Goal: Complete application form

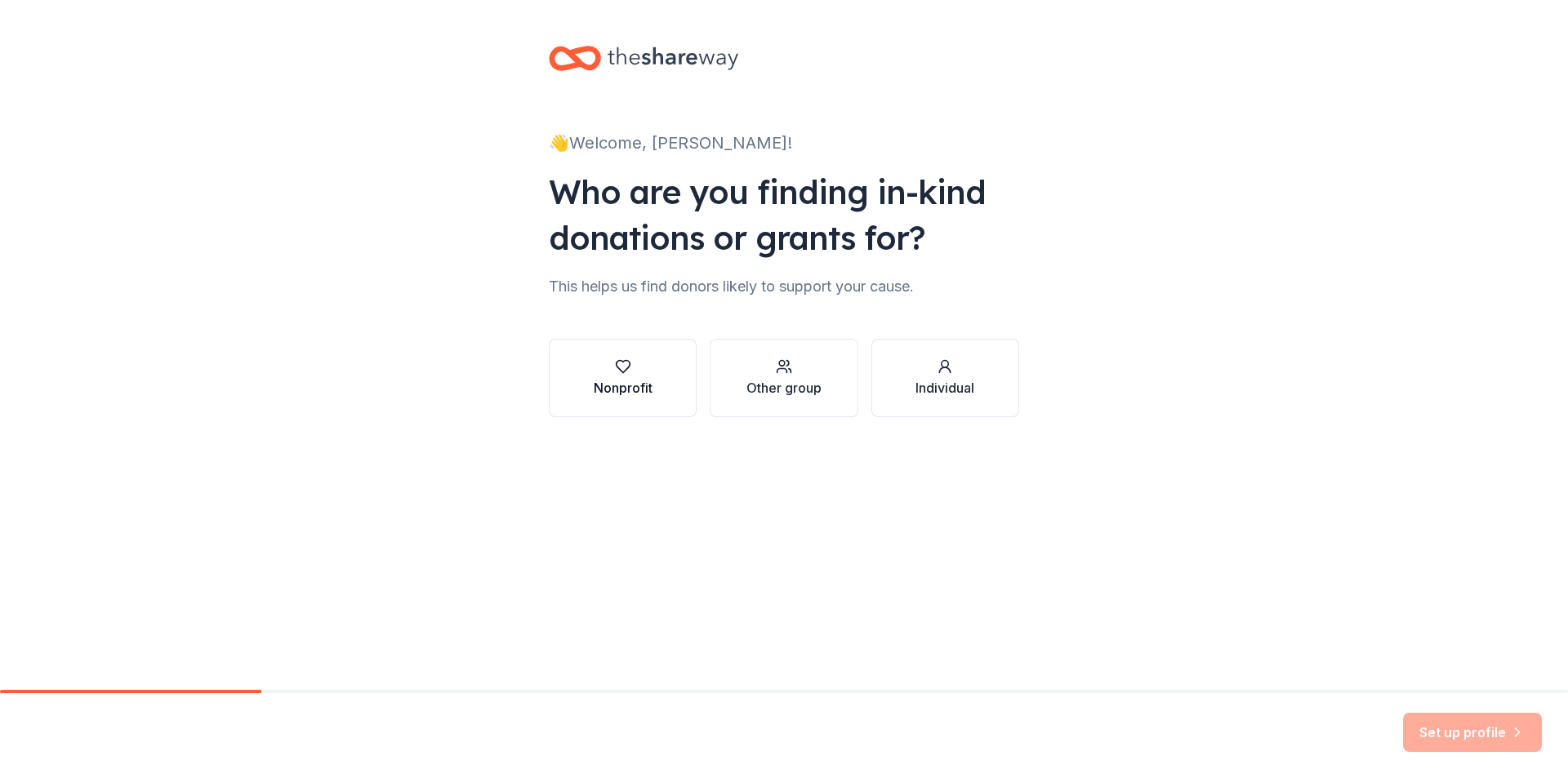
click at [628, 368] on icon "button" at bounding box center [623, 367] width 14 height 13
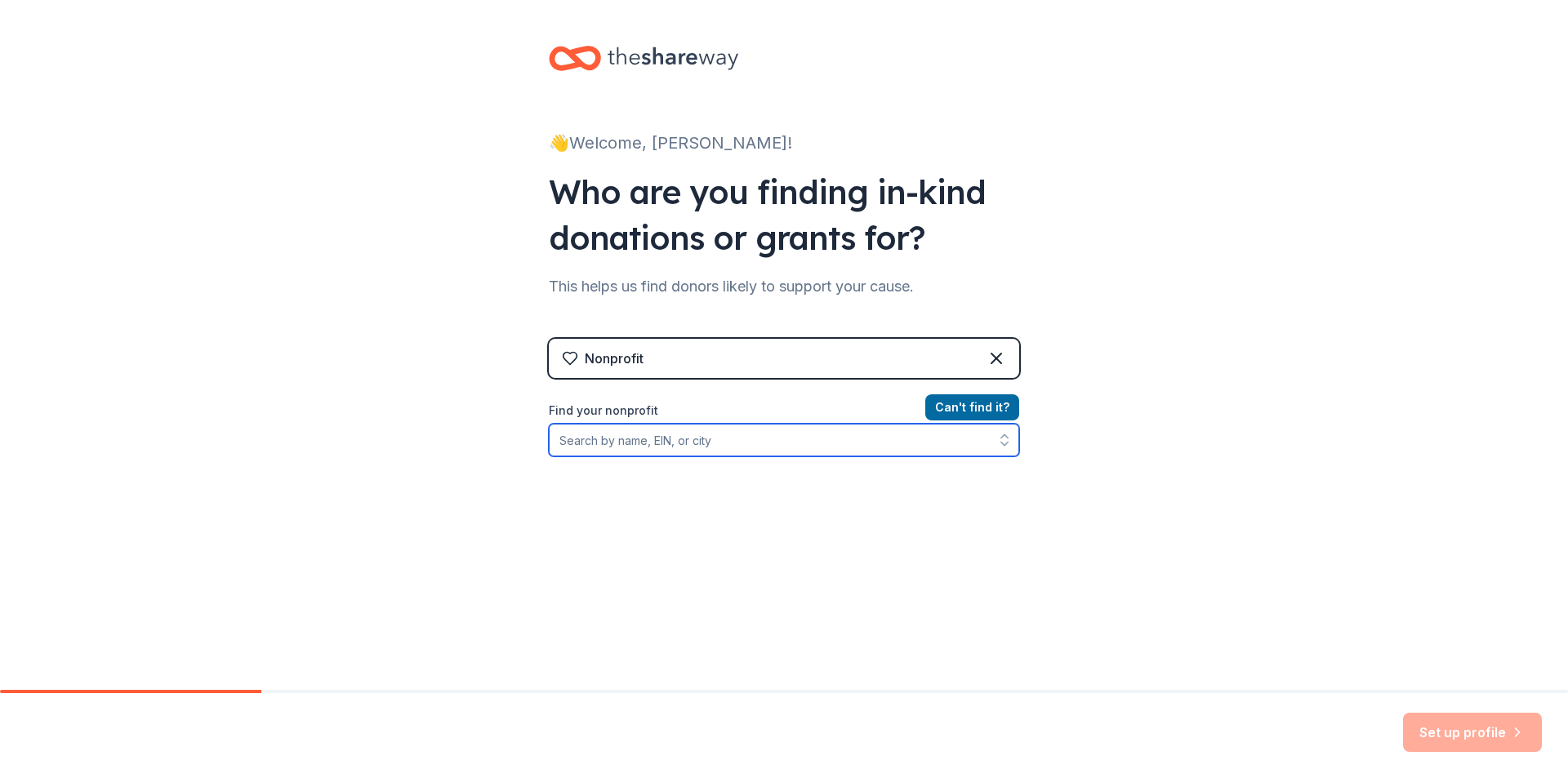
click at [705, 440] on input "Find your nonprofit" at bounding box center [784, 441] width 471 height 33
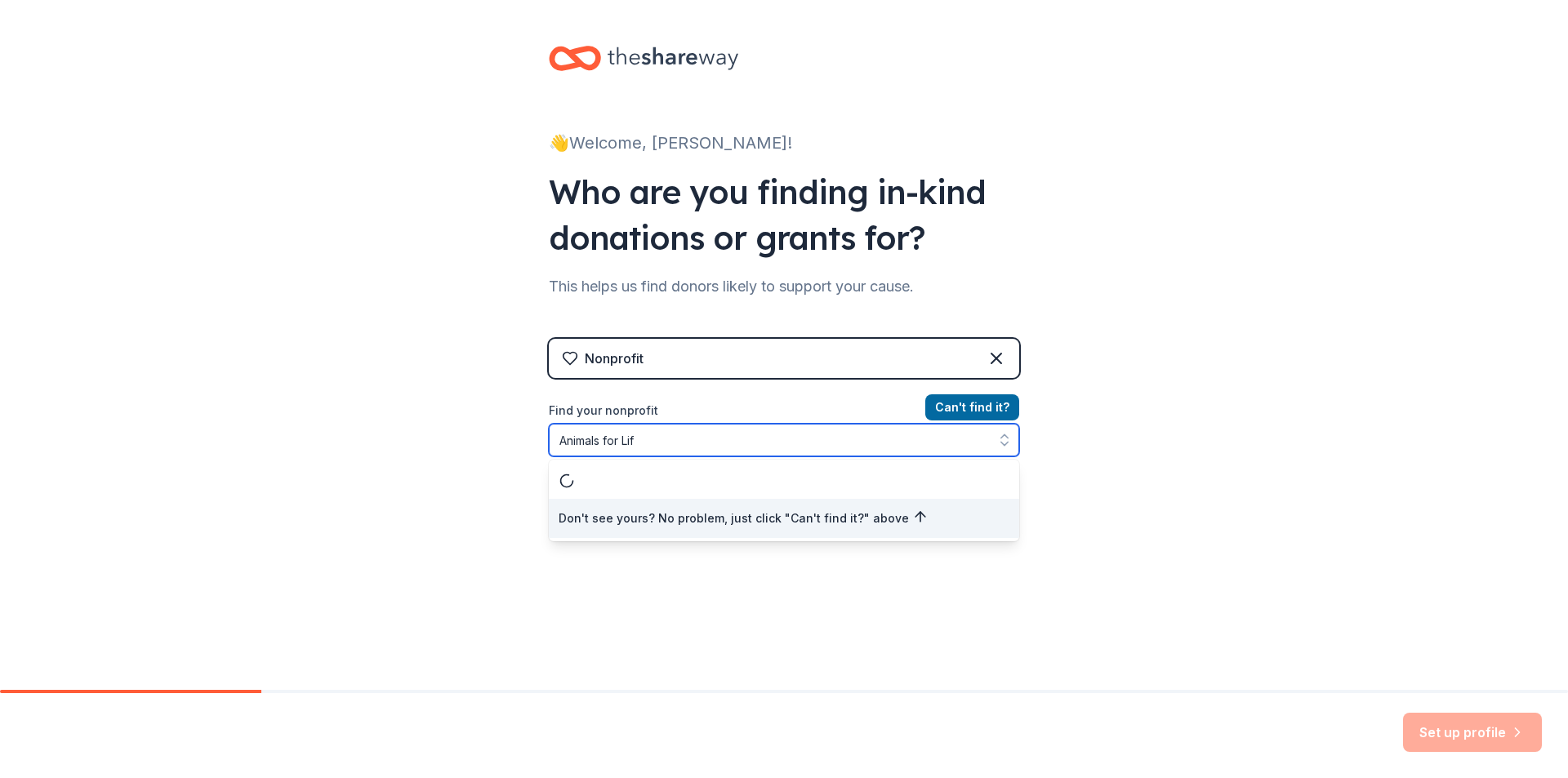
type input "Animals for Life"
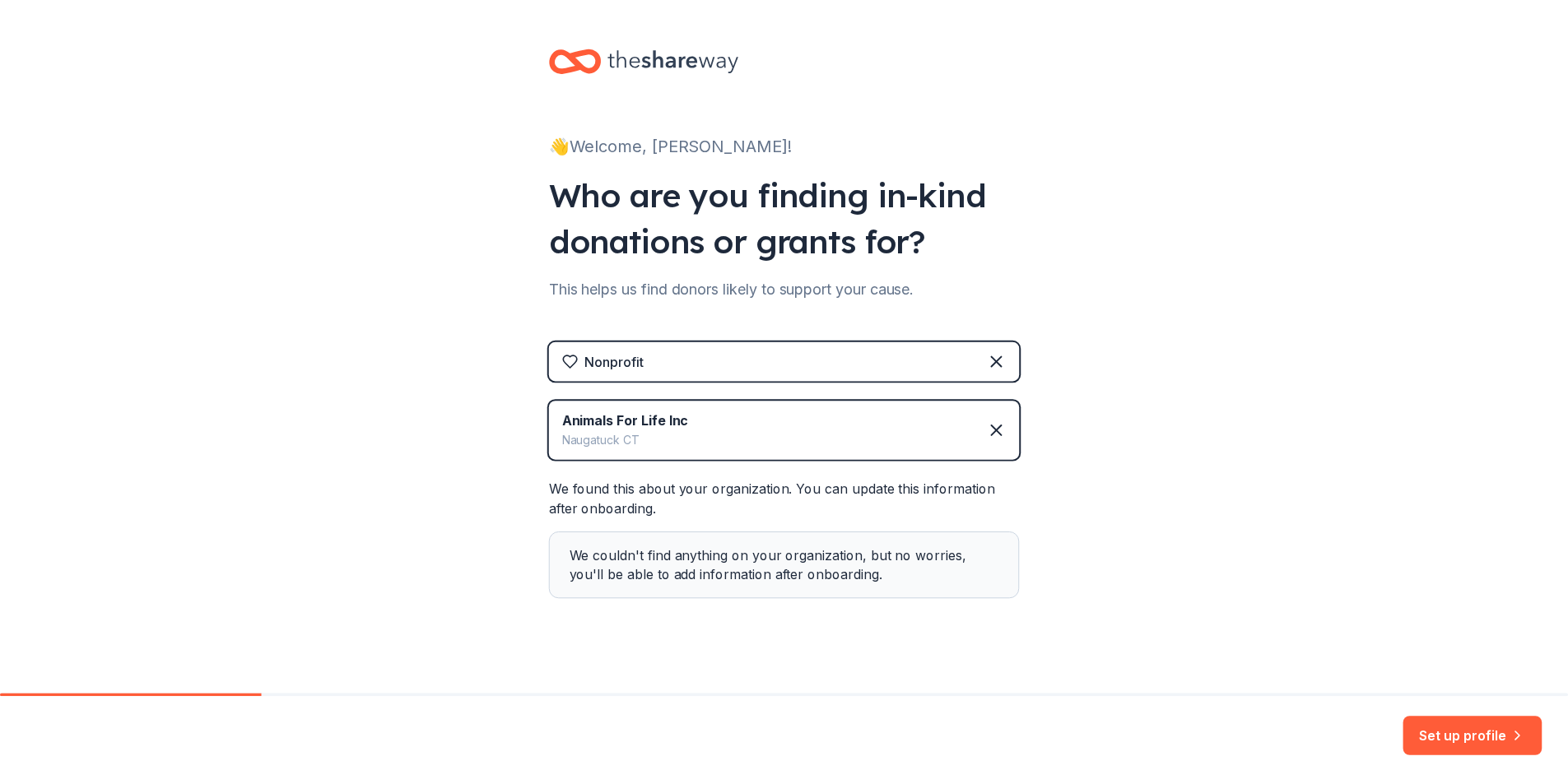
scroll to position [17, 0]
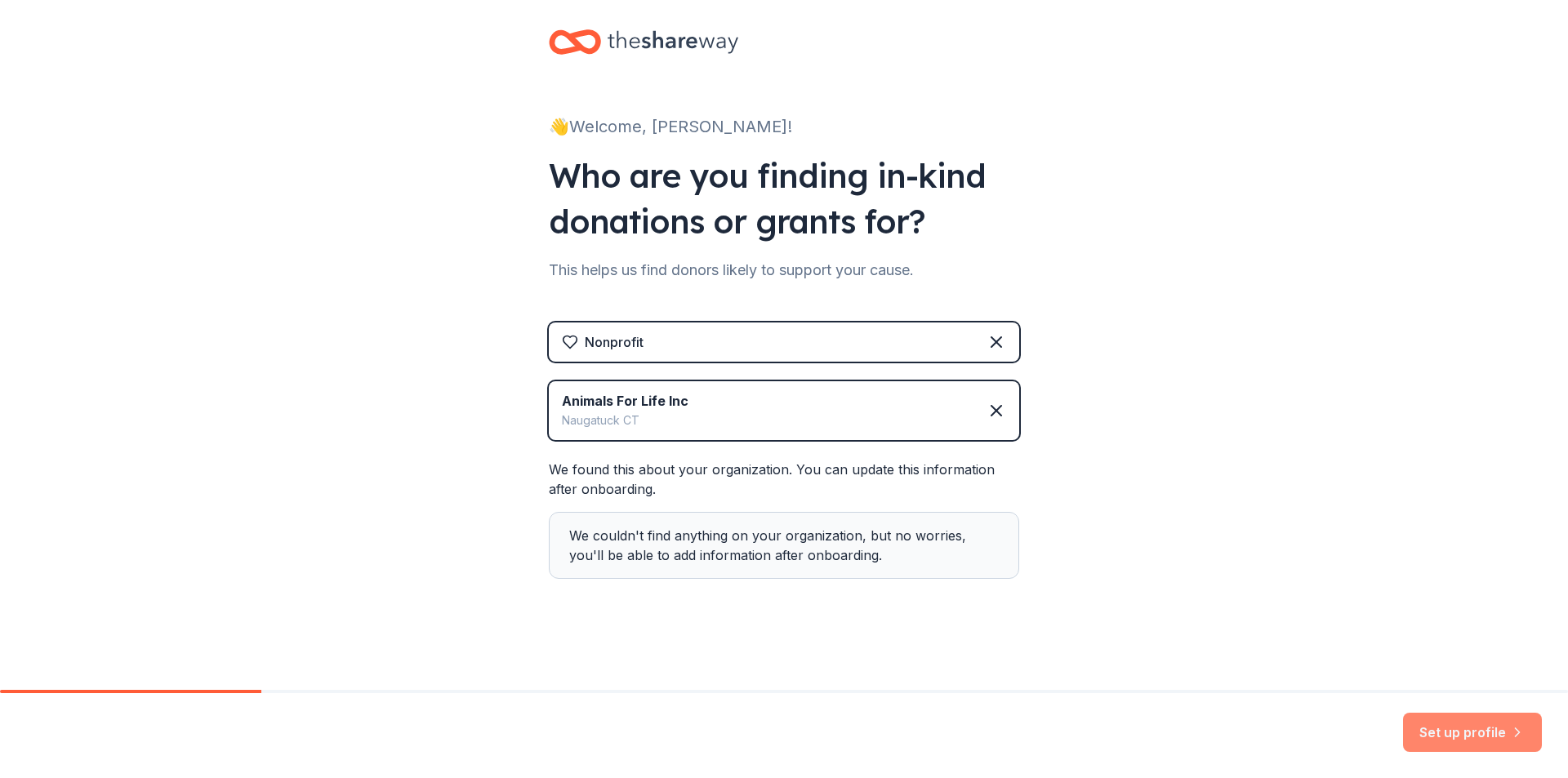
click at [1452, 725] on button "Set up profile" at bounding box center [1473, 732] width 139 height 39
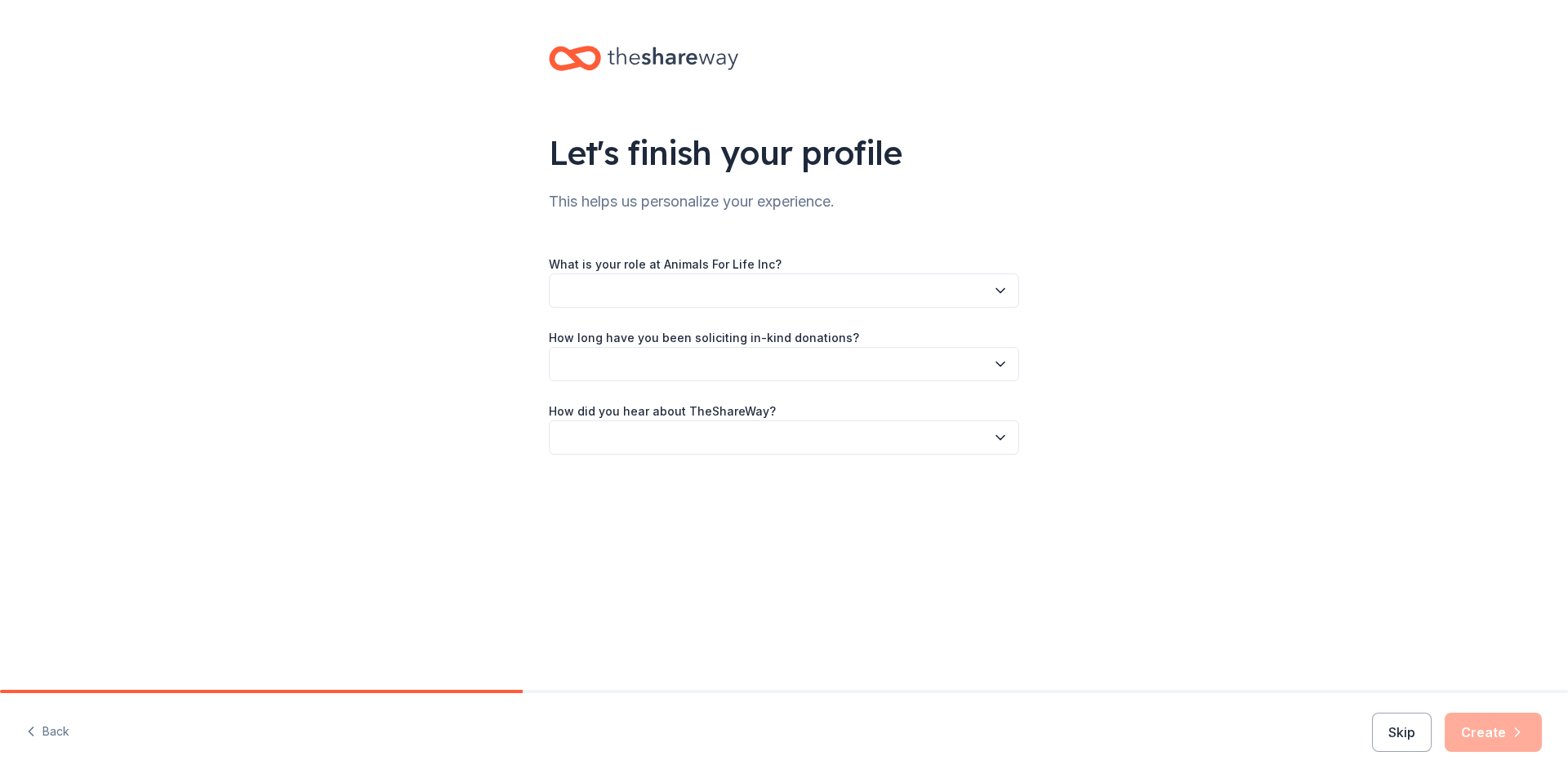
click at [688, 287] on button "button" at bounding box center [784, 290] width 471 height 34
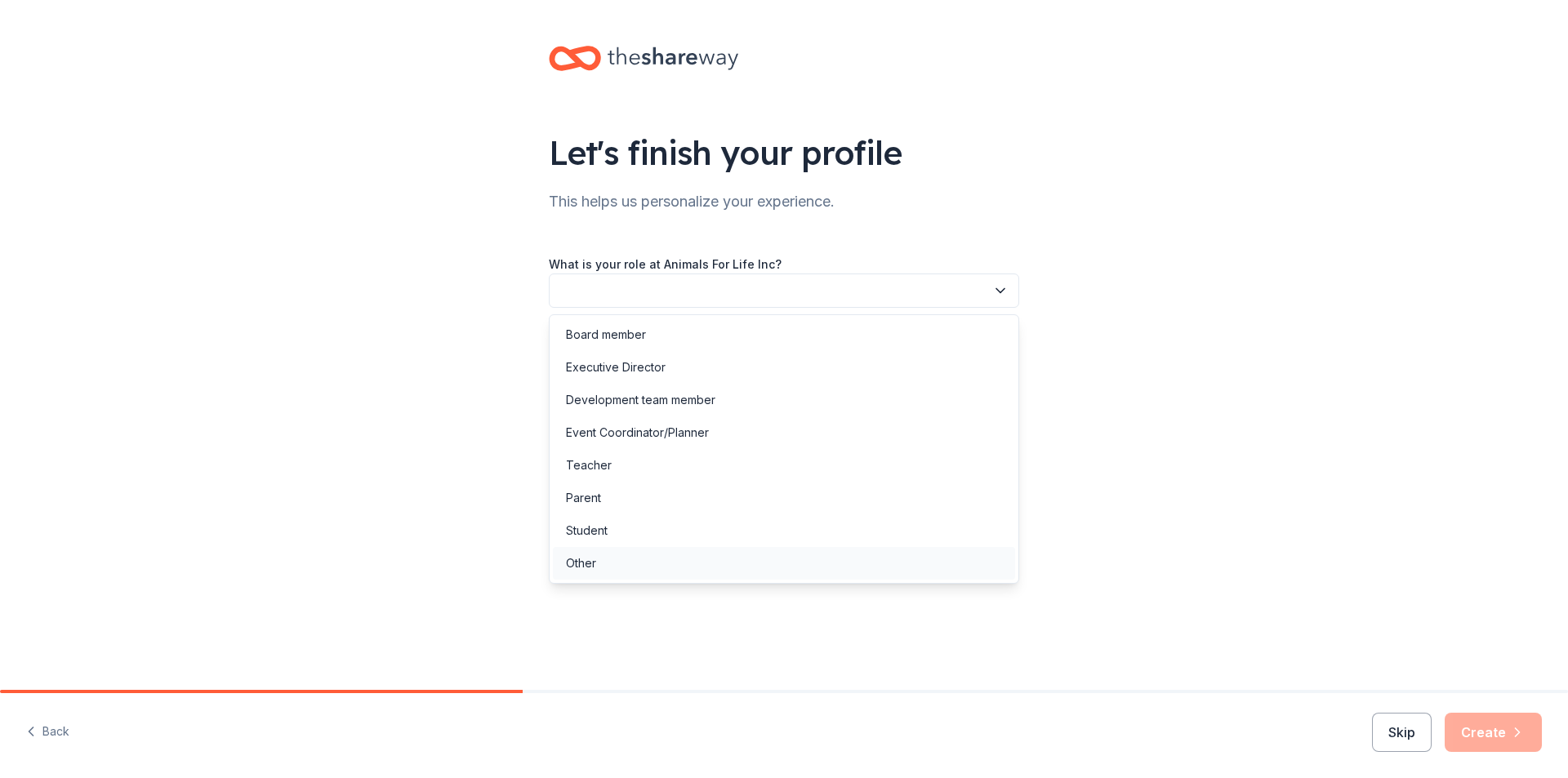
click at [592, 558] on div "Other" at bounding box center [581, 563] width 30 height 19
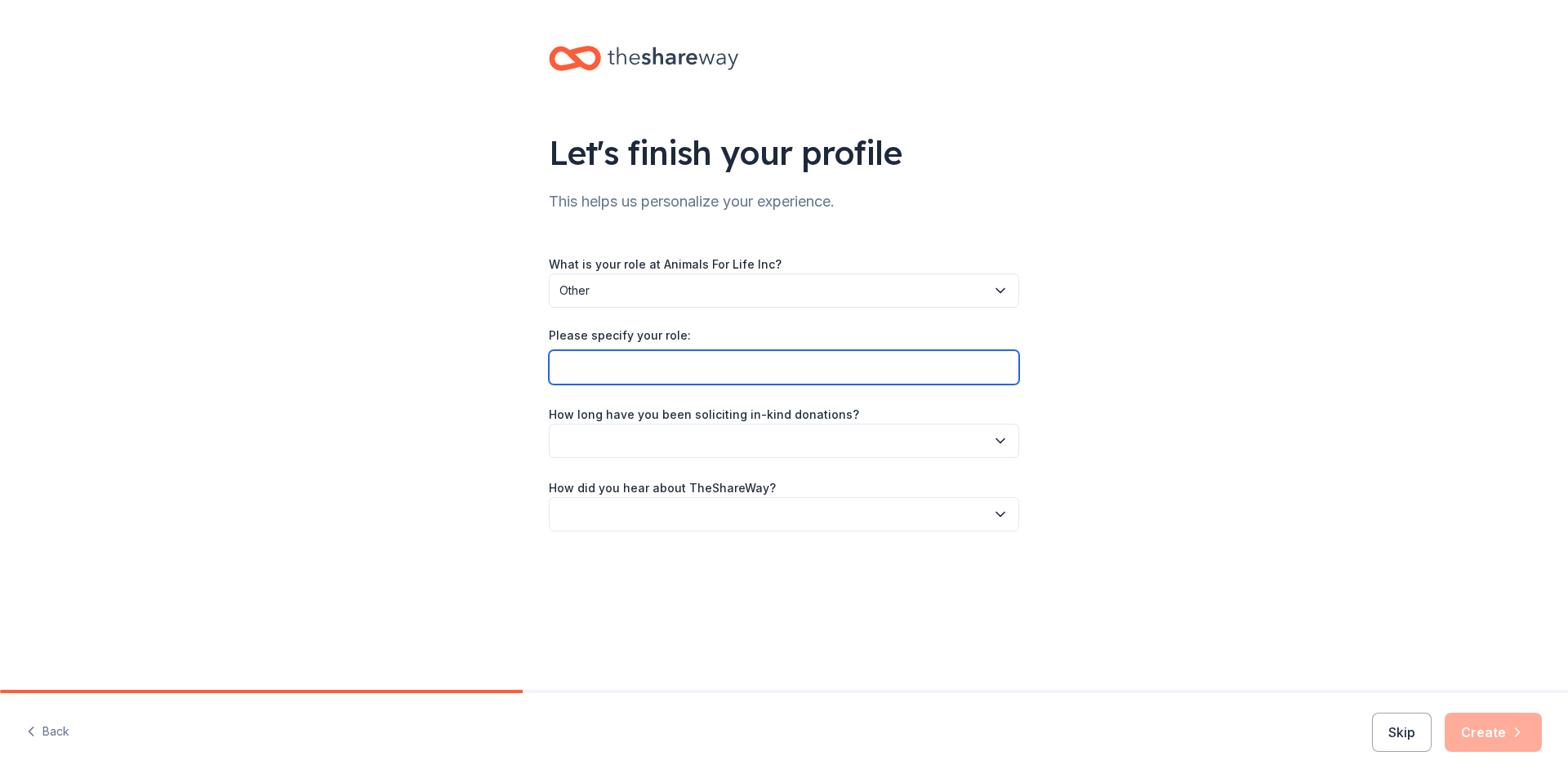
click at [598, 364] on input "Please specify your role:" at bounding box center [784, 367] width 471 height 34
type input "Volunteer"
click at [997, 442] on icon "button" at bounding box center [1000, 441] width 17 height 17
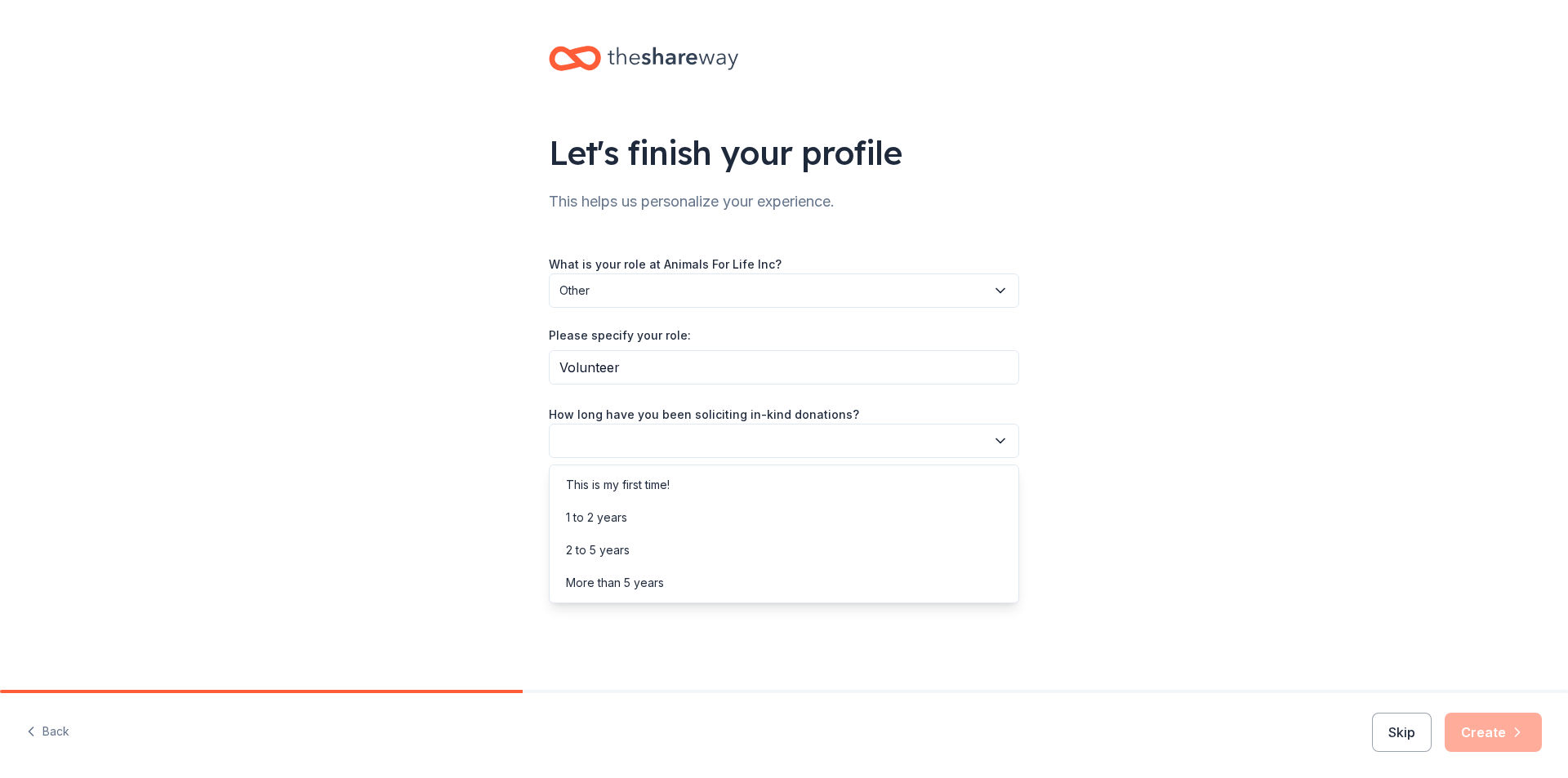
click at [997, 442] on icon "button" at bounding box center [1000, 441] width 17 height 17
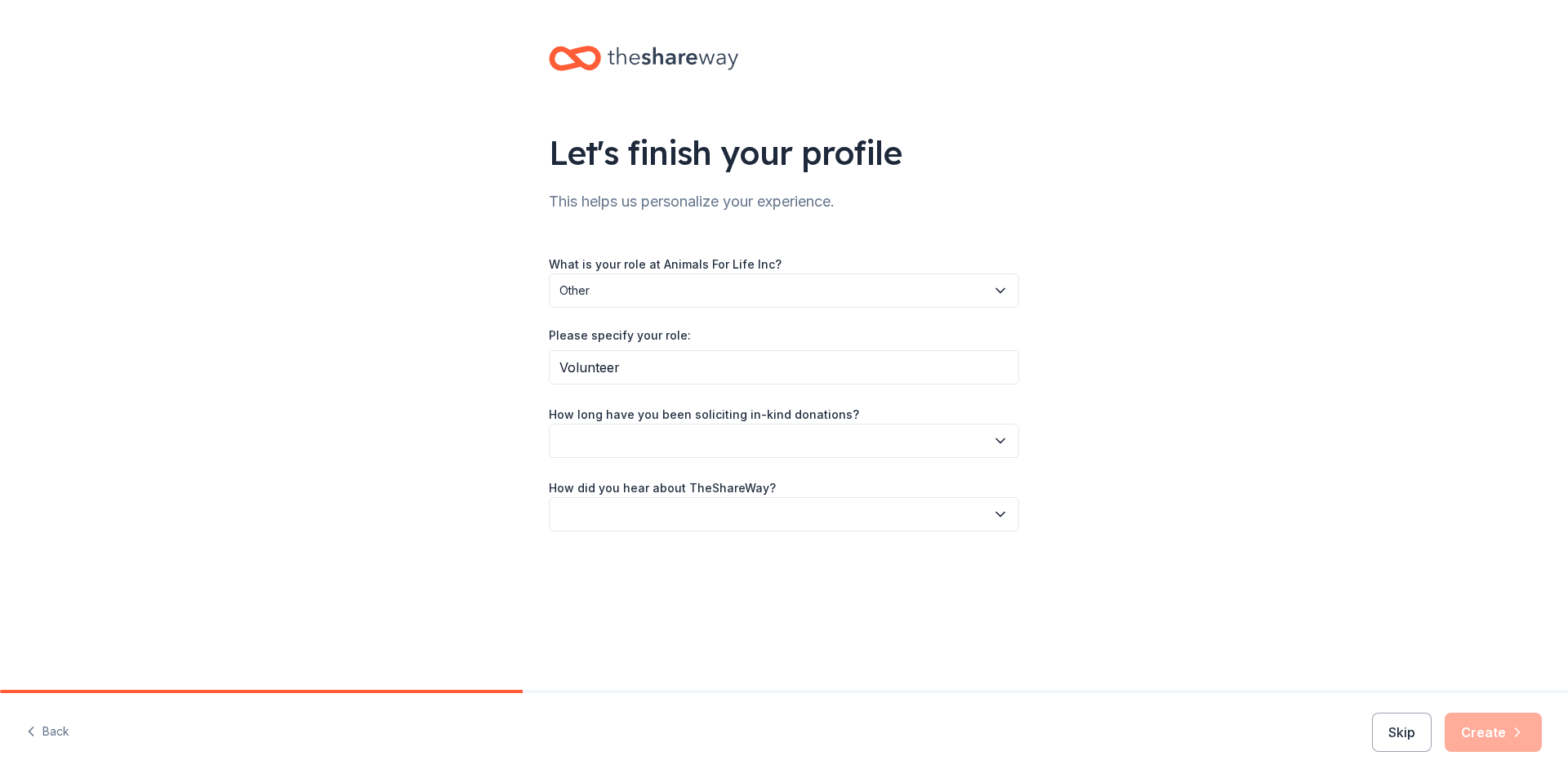
click at [1005, 517] on icon "button" at bounding box center [1000, 514] width 17 height 17
click at [865, 558] on div "Friend or colleague" at bounding box center [784, 559] width 462 height 33
click at [999, 441] on icon "button" at bounding box center [1001, 441] width 8 height 4
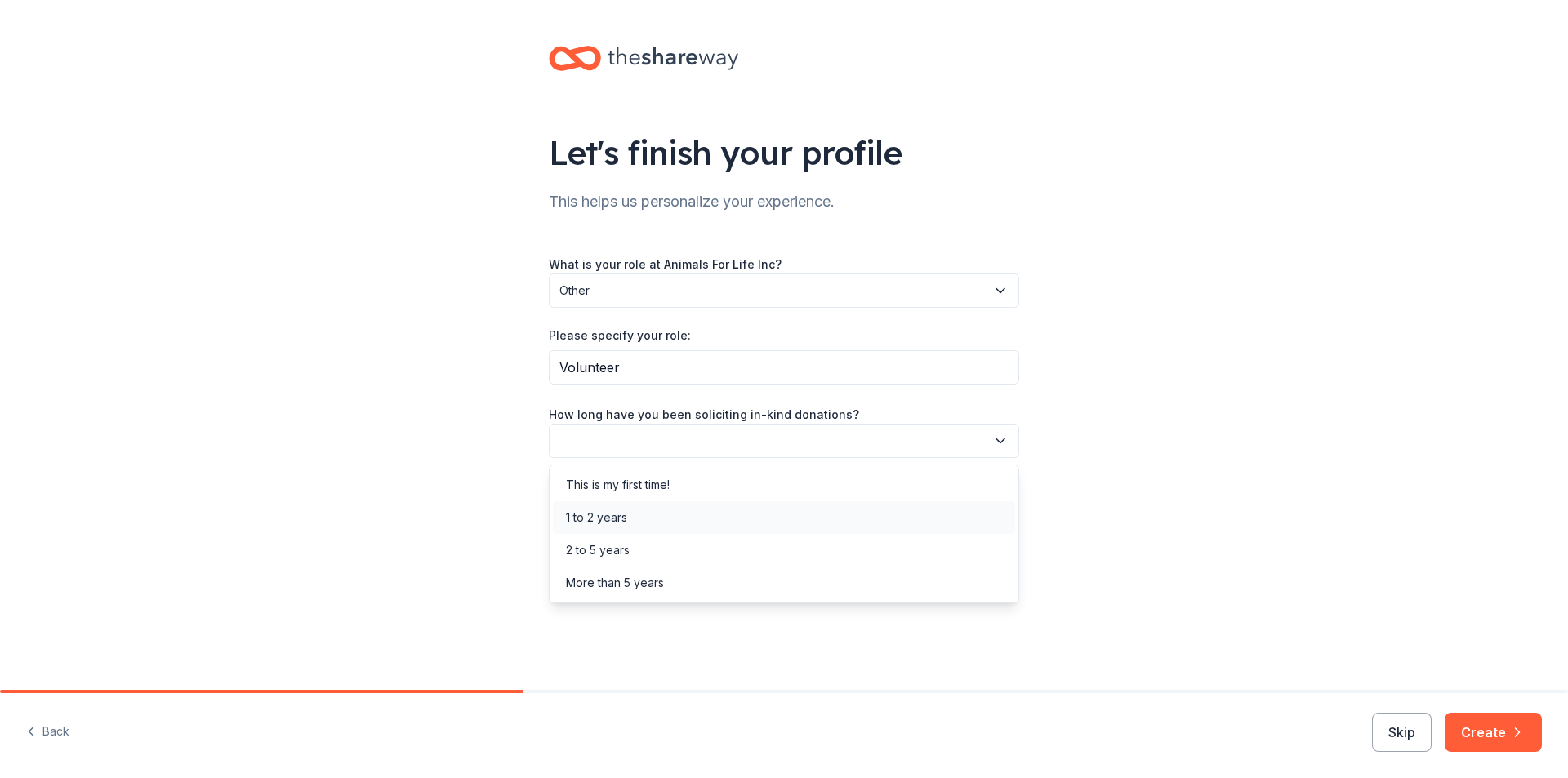
click at [794, 513] on div "1 to 2 years" at bounding box center [784, 518] width 462 height 33
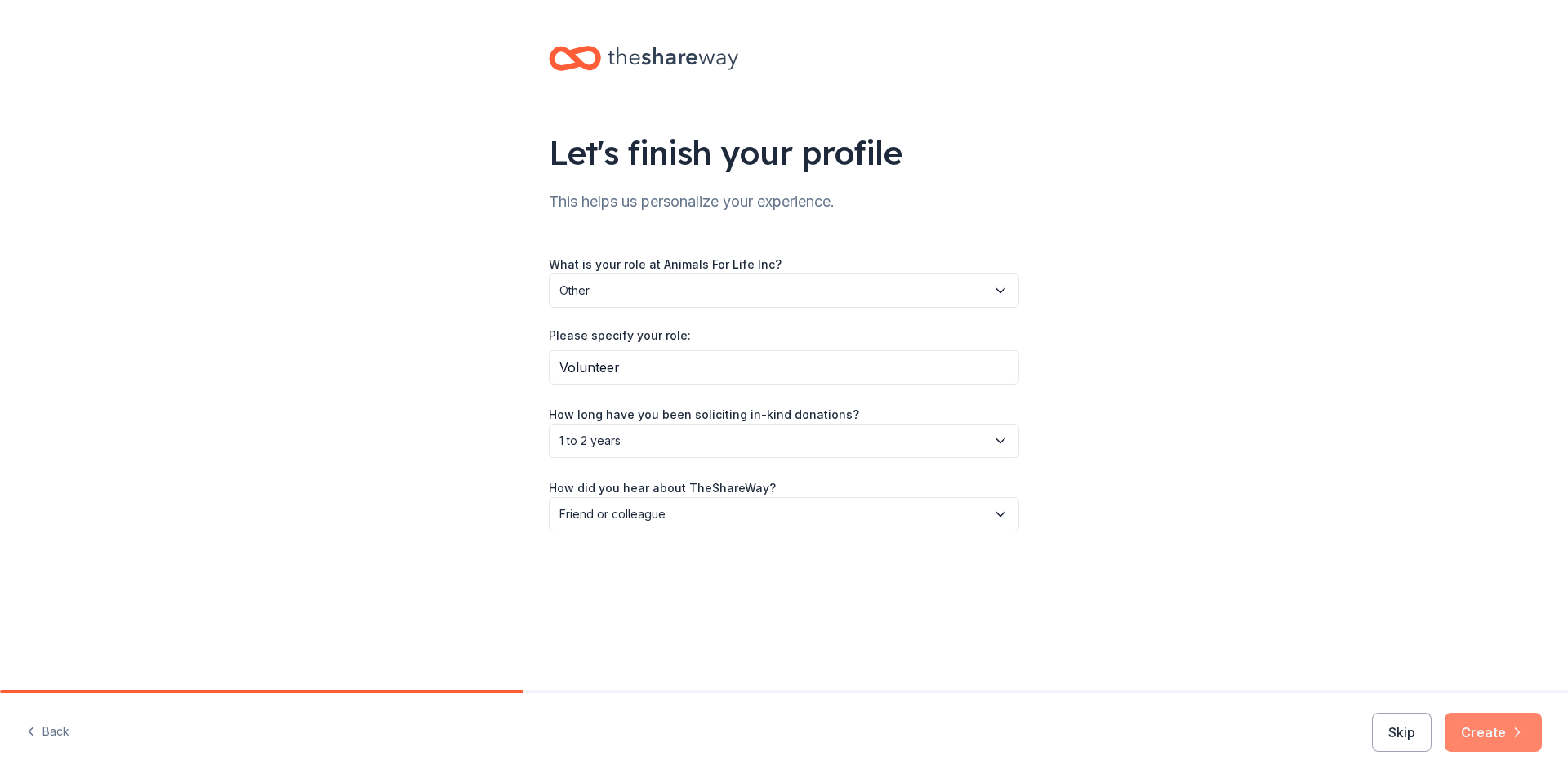
click at [1486, 732] on button "Create" at bounding box center [1494, 732] width 97 height 39
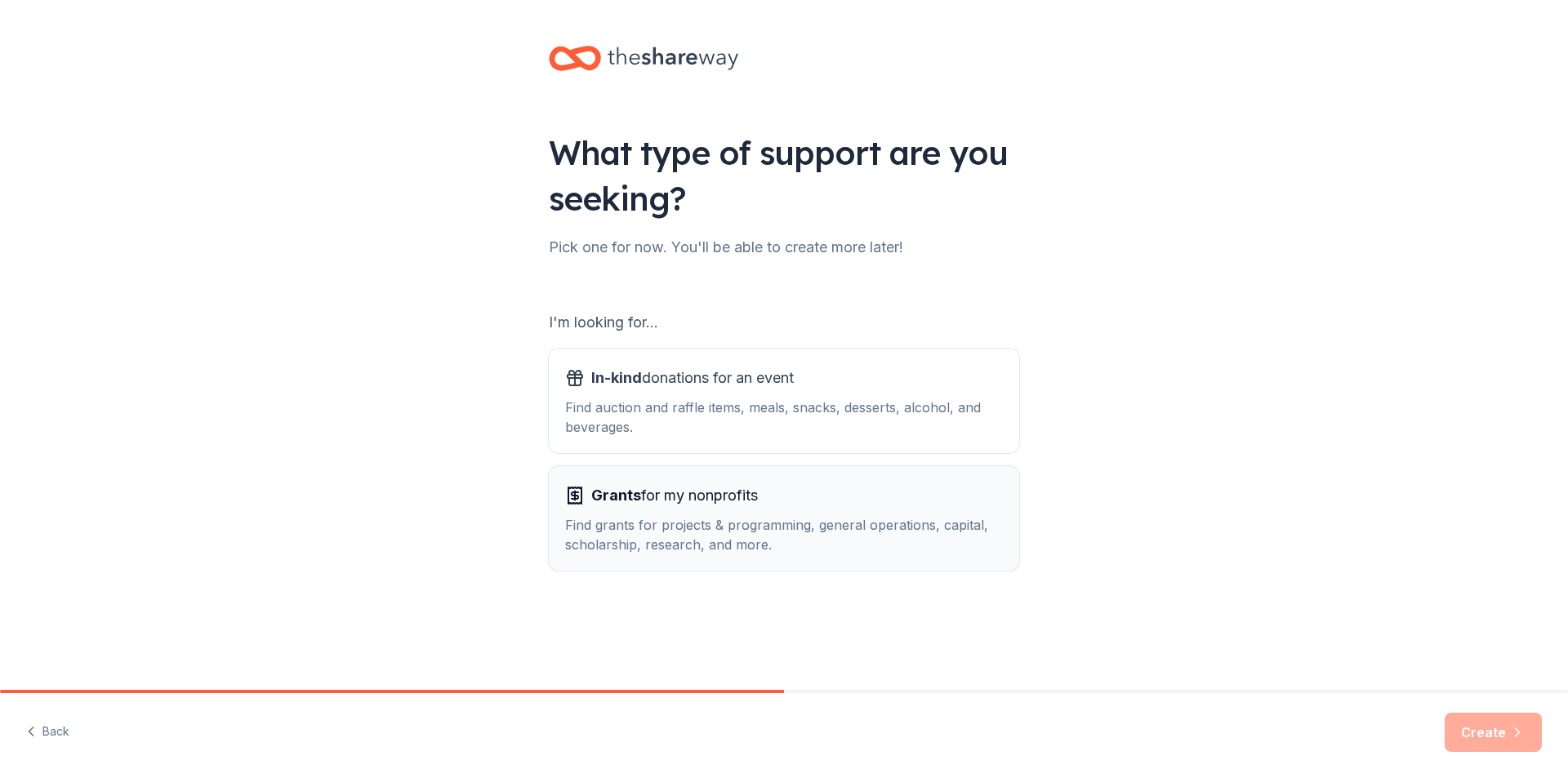
click at [655, 499] on span "Grants for my nonprofits" at bounding box center [674, 495] width 166 height 26
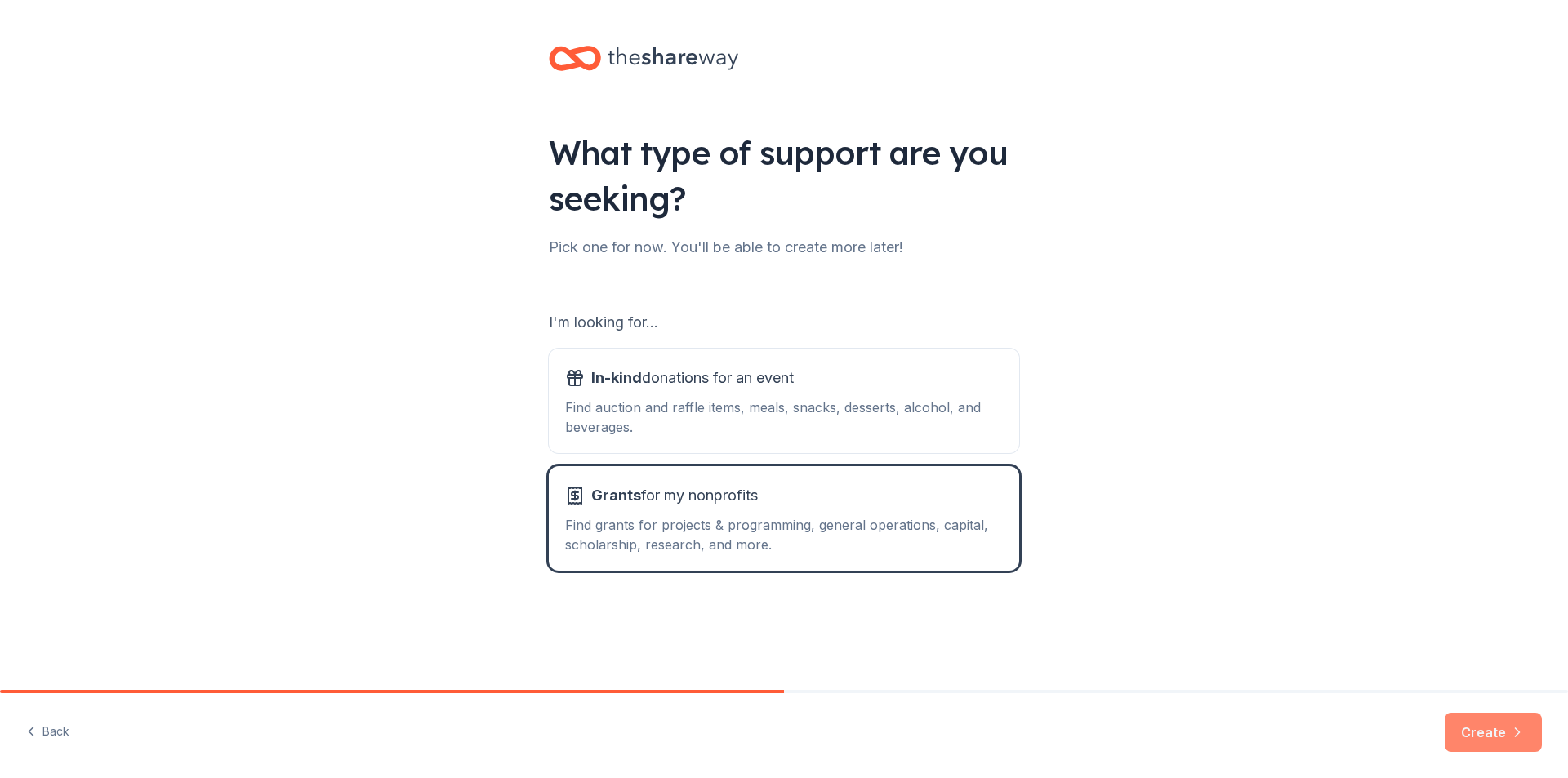
click at [1499, 729] on button "Create" at bounding box center [1494, 732] width 97 height 39
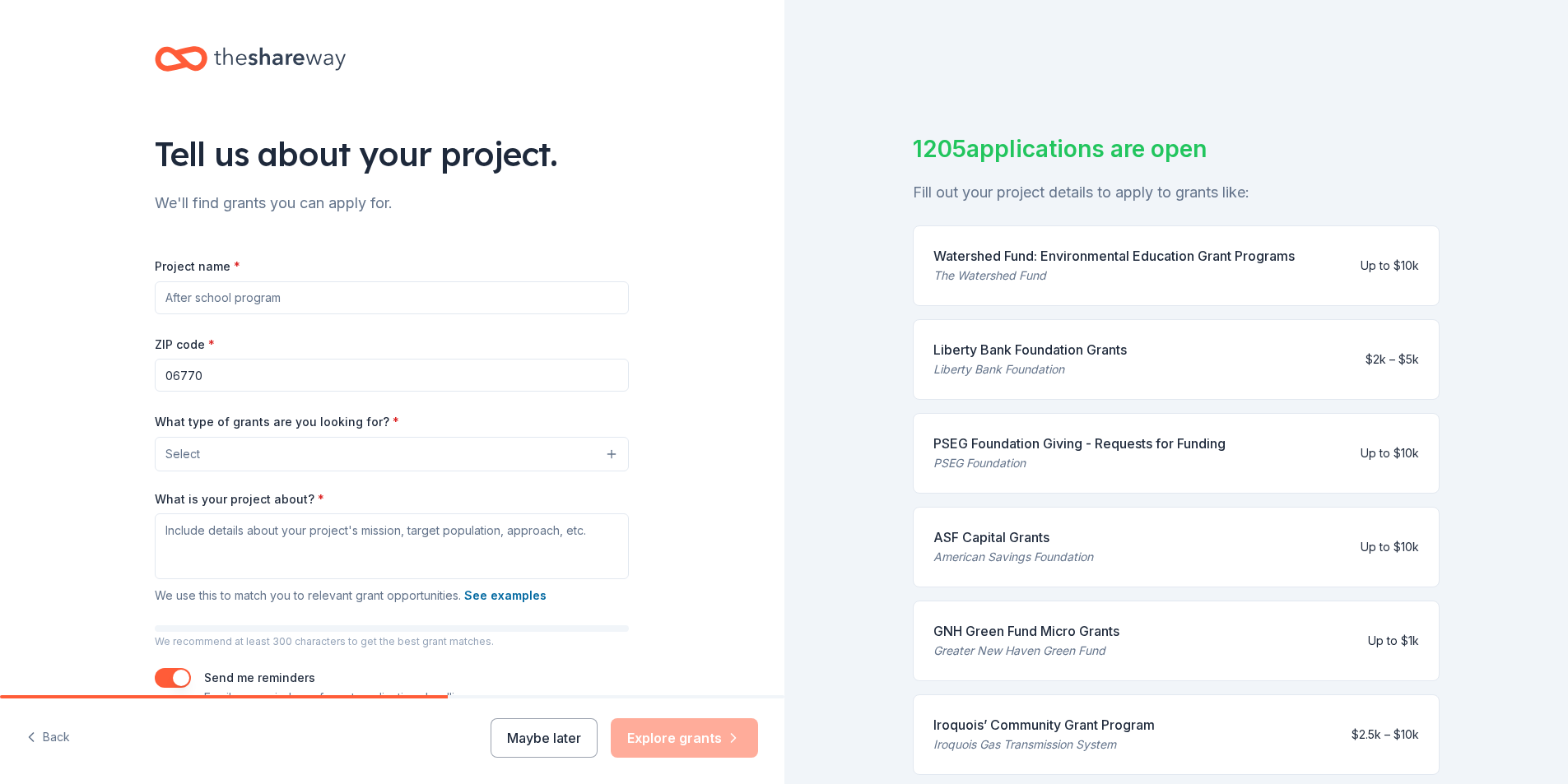
click at [295, 290] on input "Project name *" at bounding box center [392, 298] width 474 height 33
type input "Operating support"
click at [605, 452] on button "Select" at bounding box center [395, 454] width 474 height 34
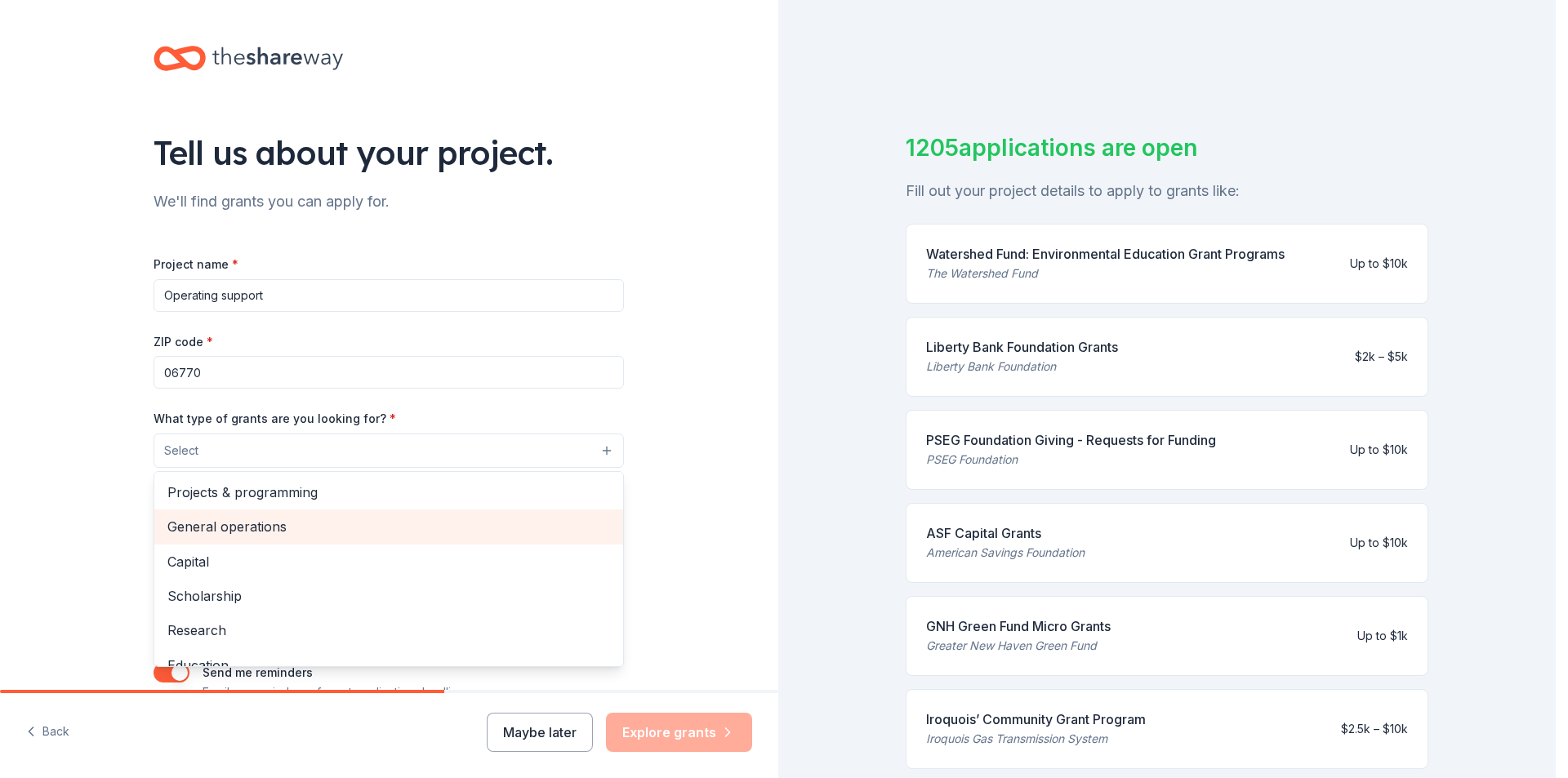
click at [489, 515] on div "General operations" at bounding box center [389, 526] width 469 height 34
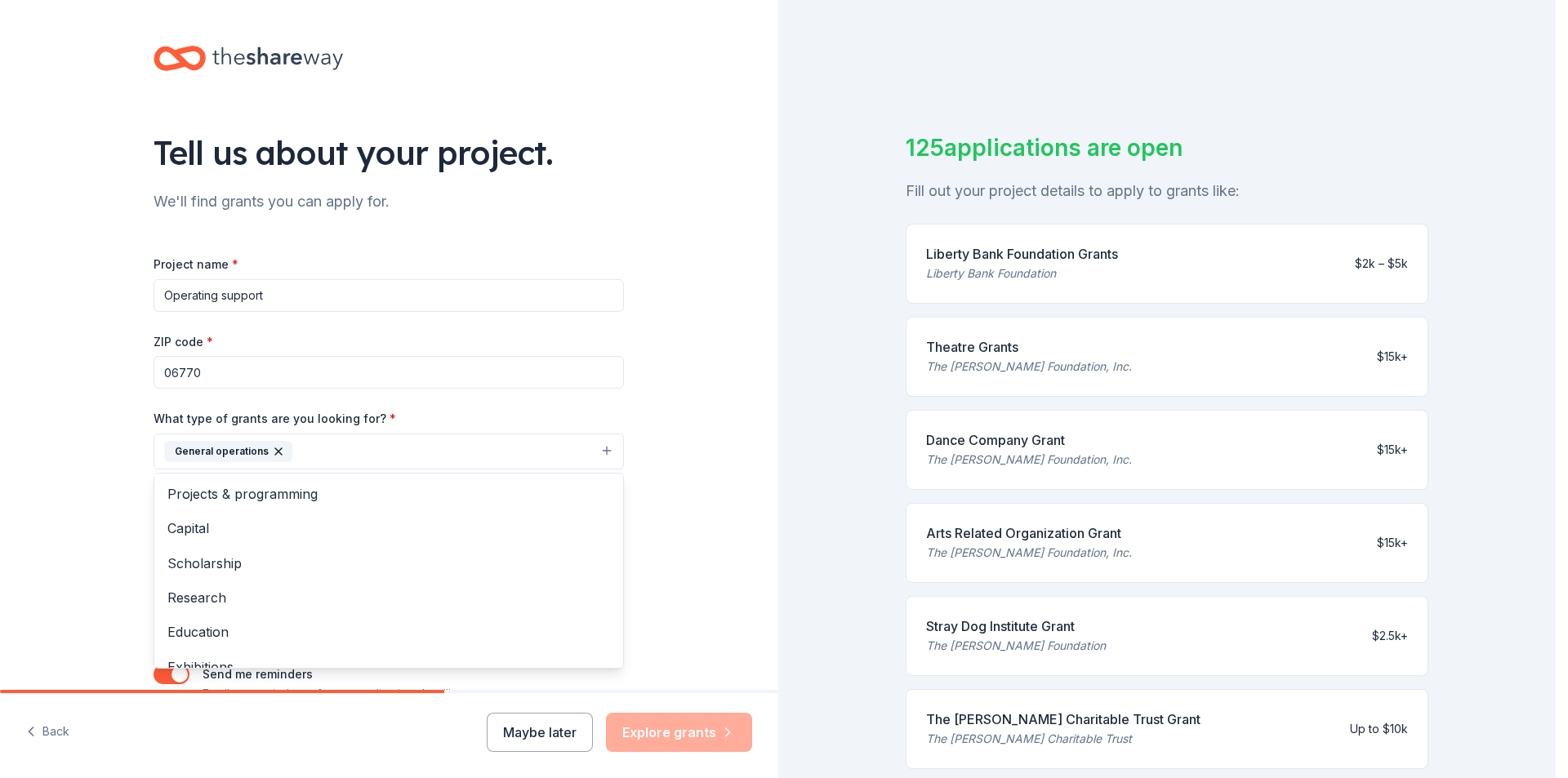
click at [720, 456] on div "Tell us about your project. We'll find grants you can apply for. Project name *…" at bounding box center [389, 391] width 778 height 783
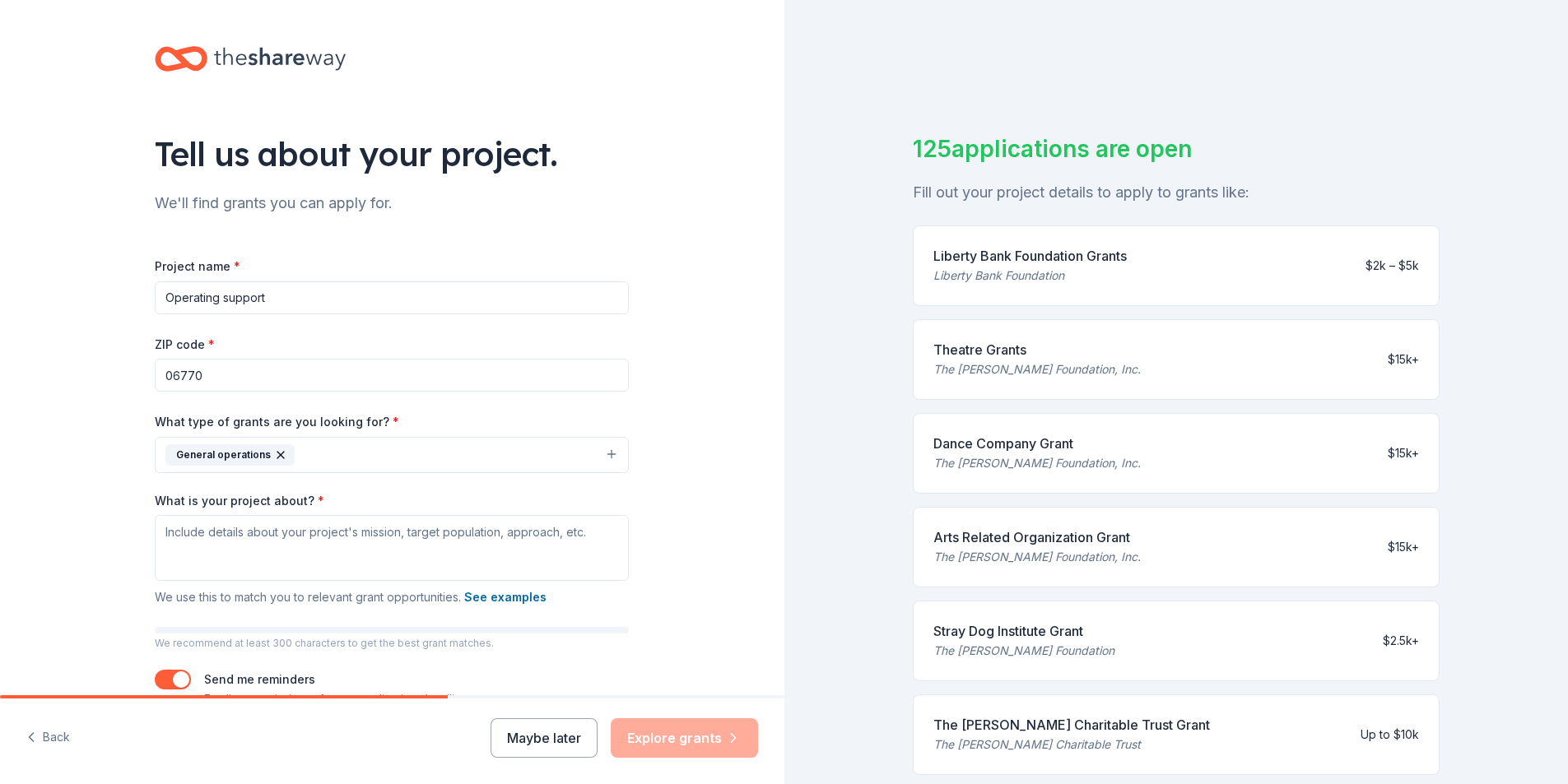
scroll to position [82, 0]
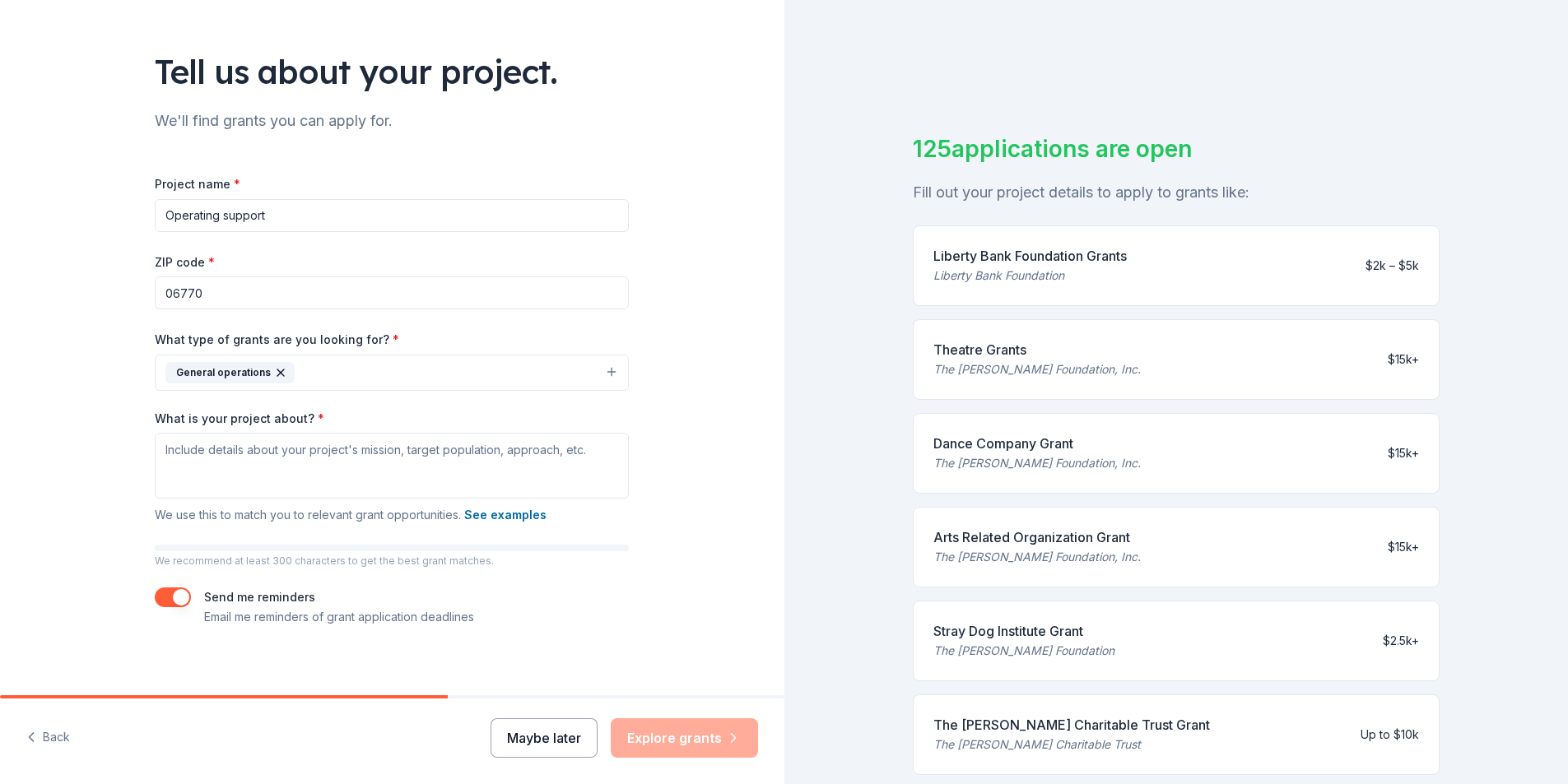
click at [542, 734] on button "Maybe later" at bounding box center [544, 738] width 107 height 39
click at [250, 450] on textarea "What is your project about? *" at bounding box center [392, 466] width 474 height 66
